Goal: Transaction & Acquisition: Purchase product/service

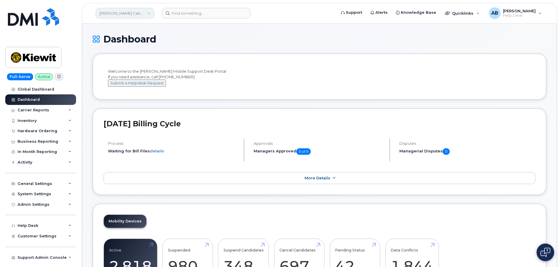
click at [147, 12] on link "Kiewit Canada Inc" at bounding box center [125, 13] width 59 height 11
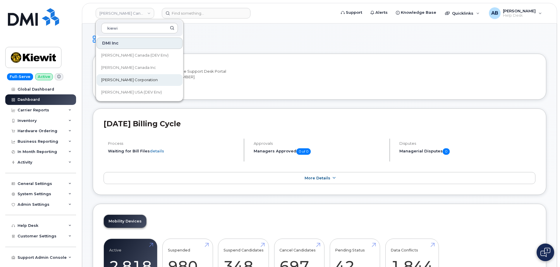
type input "kiewi"
click at [143, 81] on link "[PERSON_NAME] Corporation" at bounding box center [140, 80] width 86 height 12
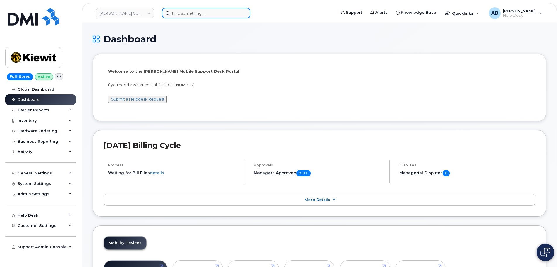
click at [188, 13] on input at bounding box center [206, 13] width 89 height 11
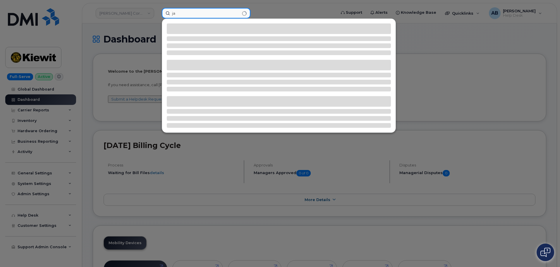
type input "j"
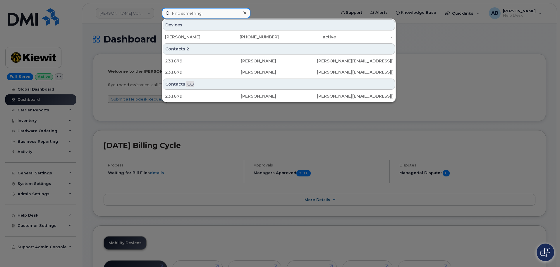
paste input "3073151219"
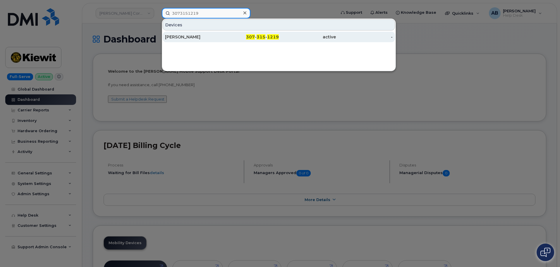
type input "3073151219"
click at [228, 37] on div "307 - 315 - 1219" at bounding box center [250, 37] width 57 height 6
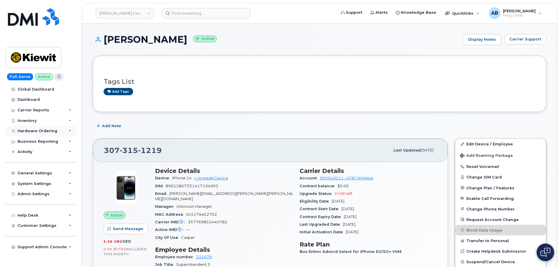
click at [42, 131] on div "Hardware Ordering" at bounding box center [38, 131] width 40 height 5
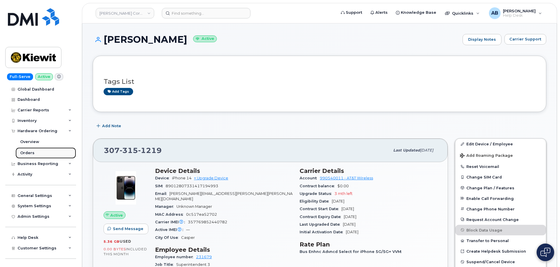
click at [33, 152] on div "Orders" at bounding box center [27, 152] width 14 height 5
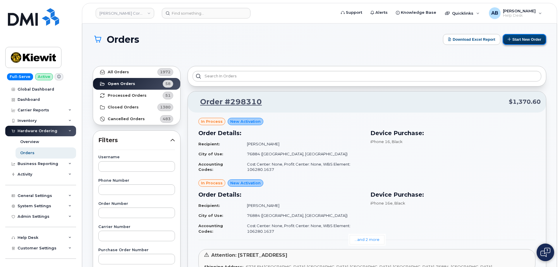
click at [513, 39] on button "Start New Order" at bounding box center [525, 39] width 44 height 11
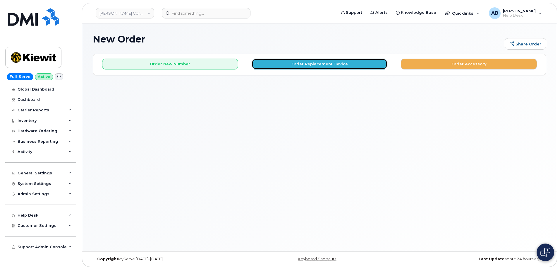
click at [299, 63] on button "Order Replacement Device" at bounding box center [320, 64] width 136 height 11
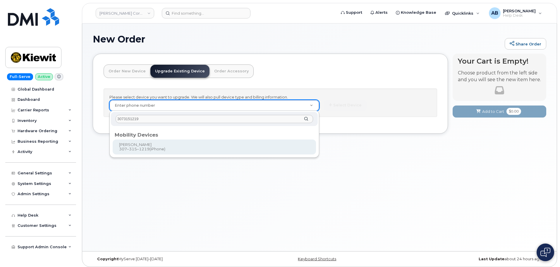
type input "3073151219"
type input "1119303"
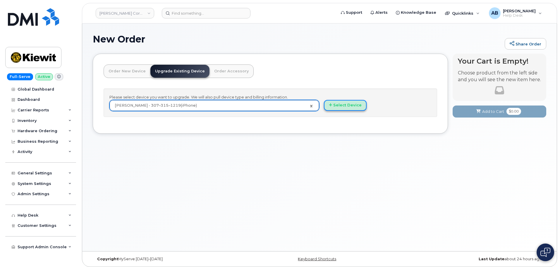
click at [335, 104] on button "Select Device" at bounding box center [345, 105] width 43 height 11
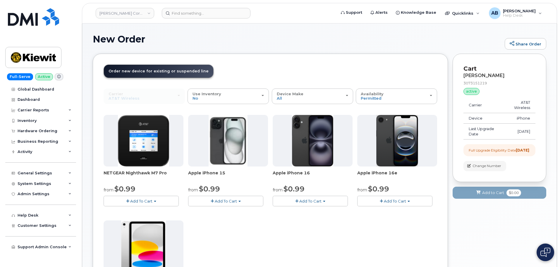
click at [229, 201] on span "Add To Cart" at bounding box center [226, 201] width 22 height 5
click at [337, 201] on button "Add To Cart" at bounding box center [310, 201] width 75 height 10
click at [376, 201] on button "Add To Cart" at bounding box center [394, 201] width 75 height 10
click at [338, 171] on span "Apple iPhone 16" at bounding box center [313, 176] width 80 height 12
click at [240, 200] on button "Add To Cart" at bounding box center [225, 201] width 75 height 10
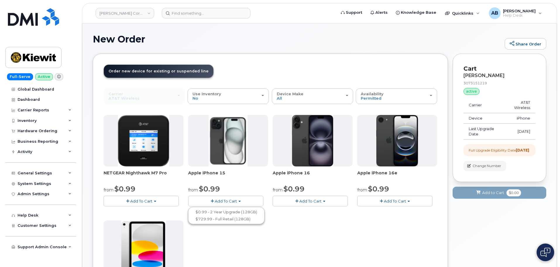
click at [233, 199] on span "Add To Cart" at bounding box center [226, 201] width 22 height 5
click at [225, 198] on button "Add To Cart" at bounding box center [225, 201] width 75 height 10
click at [229, 199] on span "Add To Cart" at bounding box center [226, 201] width 22 height 5
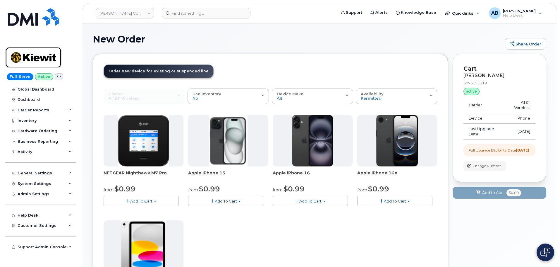
click at [21, 57] on img at bounding box center [33, 57] width 45 height 17
